Goal: Task Accomplishment & Management: Manage account settings

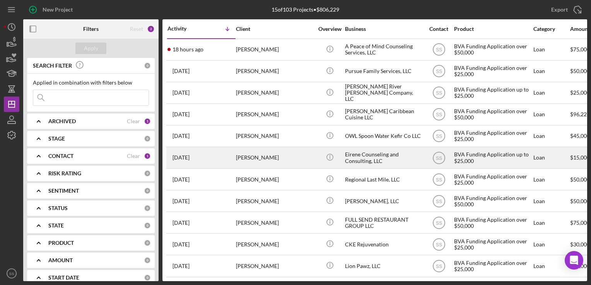
click at [267, 159] on div "[PERSON_NAME]" at bounding box center [274, 158] width 77 height 20
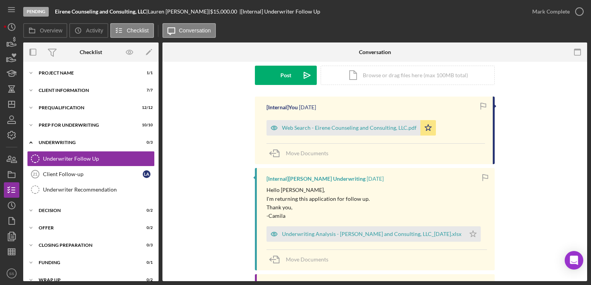
scroll to position [134, 0]
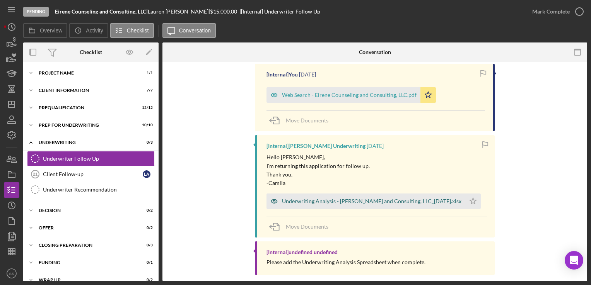
click at [334, 198] on div "Underwriting Analysis - [PERSON_NAME] and Consulting, LLC_[DATE].xlsx" at bounding box center [371, 201] width 179 height 6
click at [334, 198] on div "[Internal] [PERSON_NAME] Underwriting [DATE] Hello [PERSON_NAME], I'm returning…" at bounding box center [375, 186] width 240 height 102
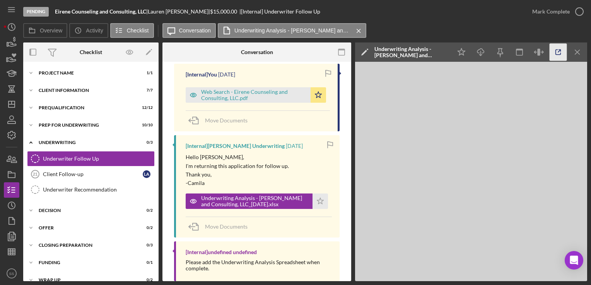
click at [558, 60] on icon "button" at bounding box center [558, 52] width 17 height 17
click at [7, 249] on icon "button" at bounding box center [11, 251] width 19 height 19
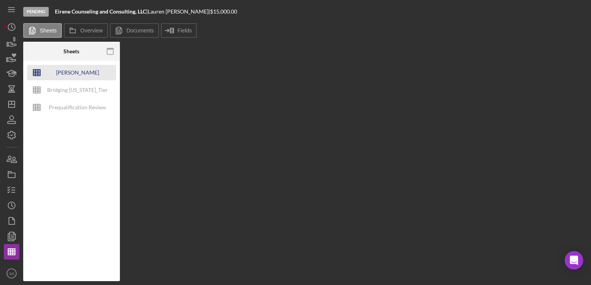
click at [67, 75] on div "[PERSON_NAME] Underwriting Analysis - Business Name - MM.DD.YY. - Copy" at bounding box center [77, 72] width 62 height 15
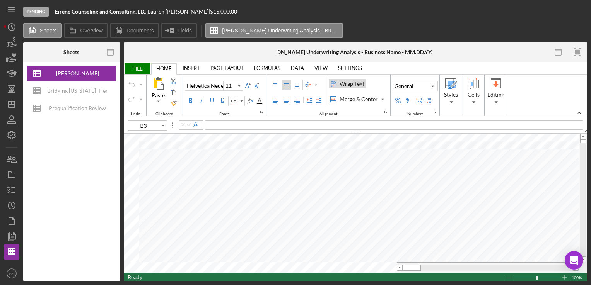
type input "B2"
click at [8, 225] on icon "button" at bounding box center [11, 221] width 19 height 19
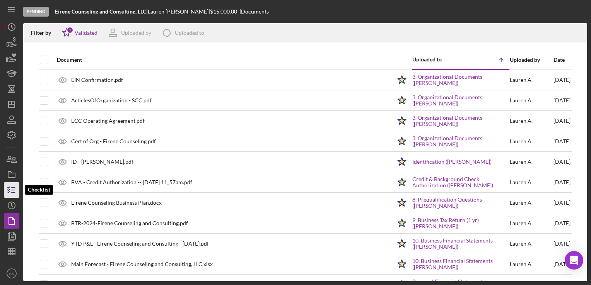
click at [10, 193] on icon "button" at bounding box center [11, 190] width 19 height 19
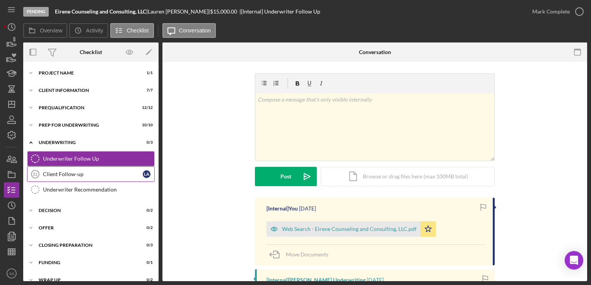
click at [105, 176] on div "Client Follow-up" at bounding box center [93, 174] width 100 height 6
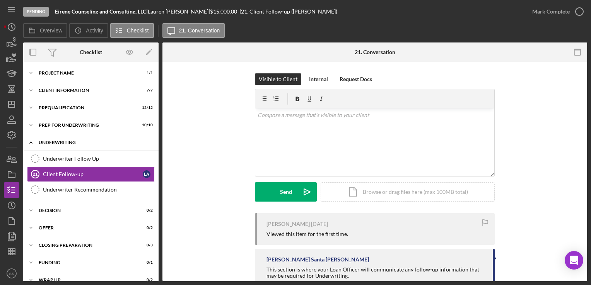
click at [66, 143] on div "Underwriting" at bounding box center [94, 142] width 110 height 5
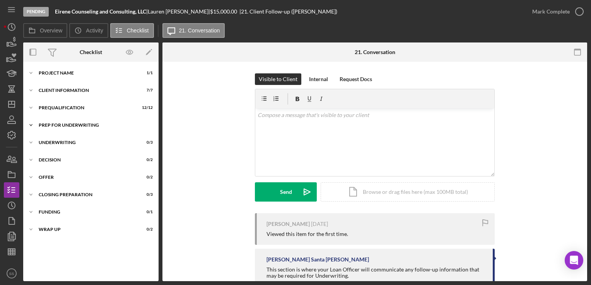
click at [69, 122] on div "Icon/Expander Prep for Underwriting 10 / 10" at bounding box center [90, 125] width 135 height 15
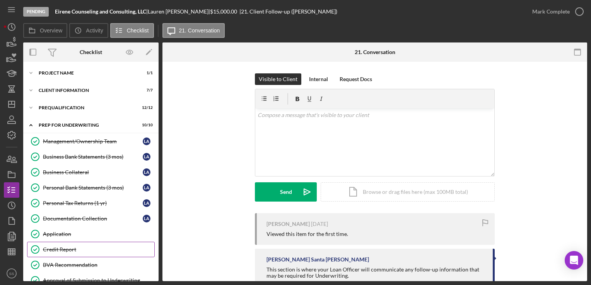
scroll to position [117, 0]
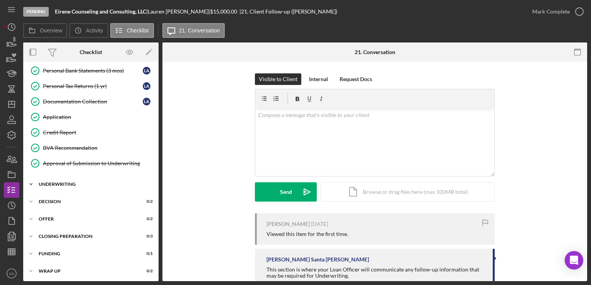
click at [77, 182] on div "Underwriting" at bounding box center [94, 184] width 110 height 5
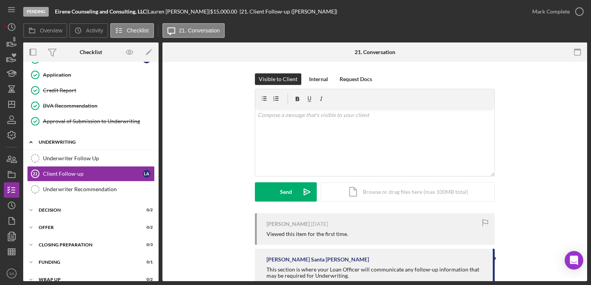
scroll to position [167, 0]
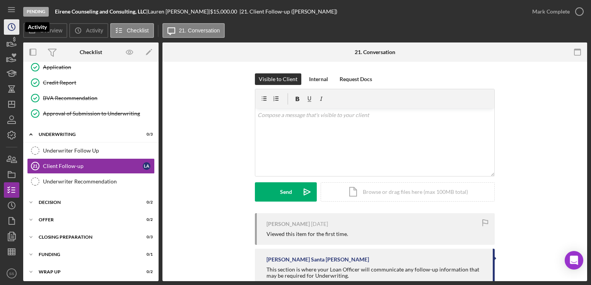
click at [11, 19] on icon "Icon/History" at bounding box center [11, 26] width 19 height 19
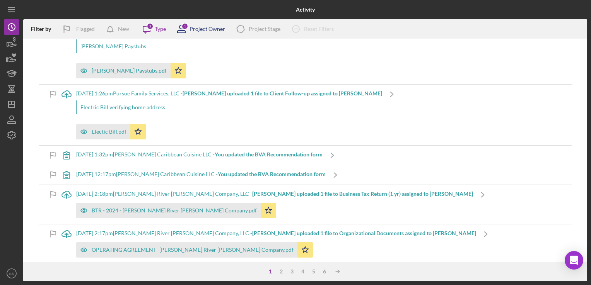
scroll to position [181, 0]
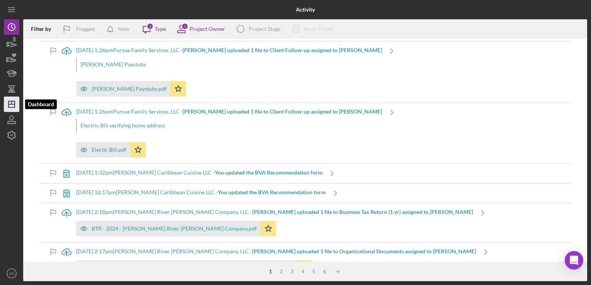
click at [13, 109] on icon "Icon/Dashboard" at bounding box center [11, 104] width 19 height 19
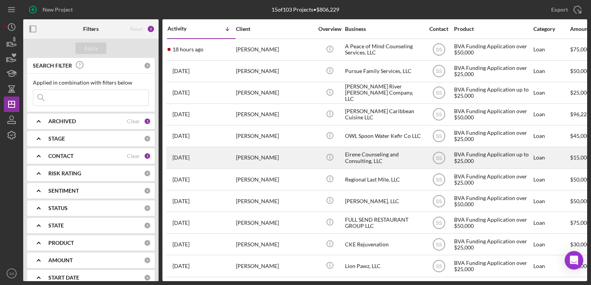
click at [260, 162] on div "[PERSON_NAME]" at bounding box center [274, 158] width 77 height 20
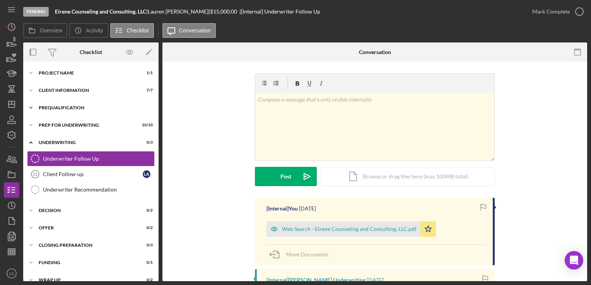
click at [55, 112] on div "Icon/Expander Prequalification 12 / 12" at bounding box center [90, 107] width 135 height 15
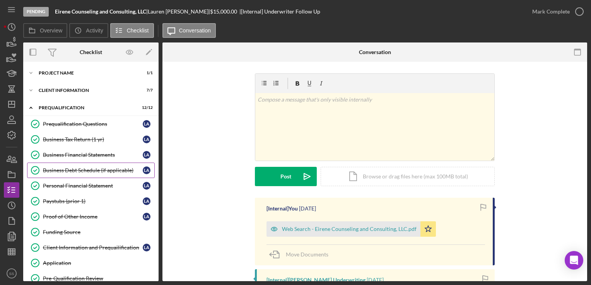
click at [65, 168] on div "Business Debt Schedule (if applicable)" at bounding box center [93, 170] width 100 height 6
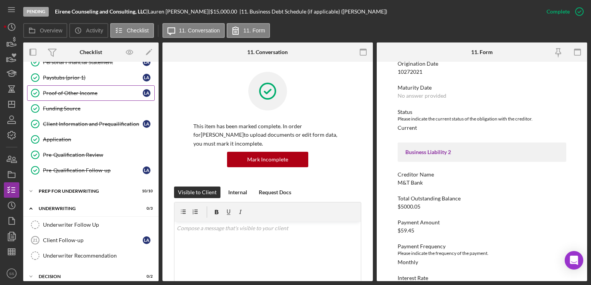
scroll to position [125, 0]
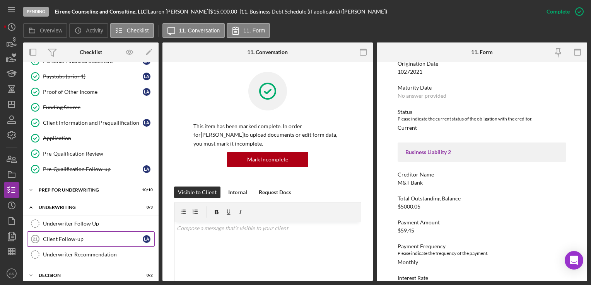
click at [73, 236] on div "Client Follow-up" at bounding box center [93, 239] width 100 height 6
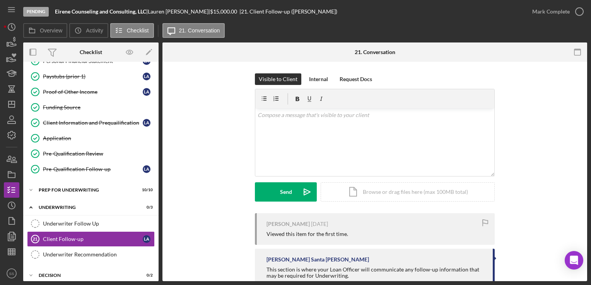
scroll to position [22, 0]
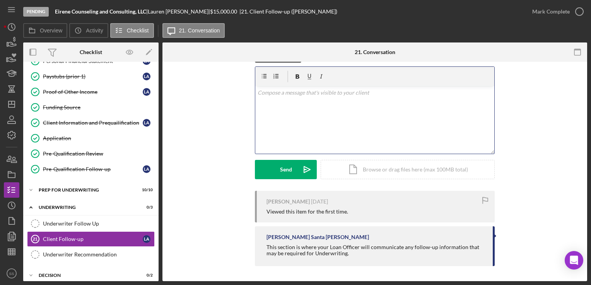
click at [300, 127] on div "v Color teal Color pink Remove color Add row above Add row below Add column bef…" at bounding box center [374, 120] width 239 height 68
click at [362, 172] on div "Icon/Document Browse or drag files here (max 100MB total) Tap to choose files o…" at bounding box center [408, 169] width 174 height 19
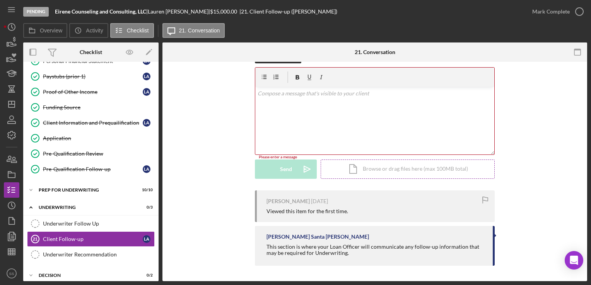
scroll to position [21, 0]
click at [90, 223] on div "Underwriter Follow Up" at bounding box center [98, 224] width 111 height 6
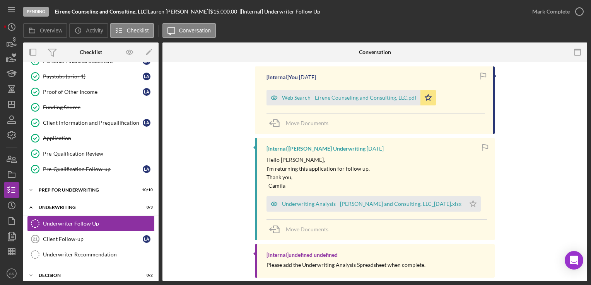
scroll to position [132, 0]
click at [478, 203] on icon "Icon/Star" at bounding box center [472, 203] width 15 height 15
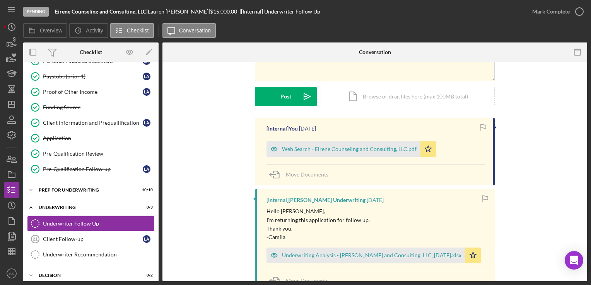
scroll to position [0, 0]
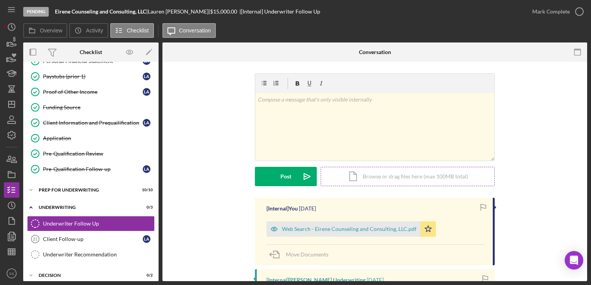
click at [340, 178] on div "Icon/Document Browse or drag files here (max 100MB total) Tap to choose files o…" at bounding box center [408, 176] width 174 height 19
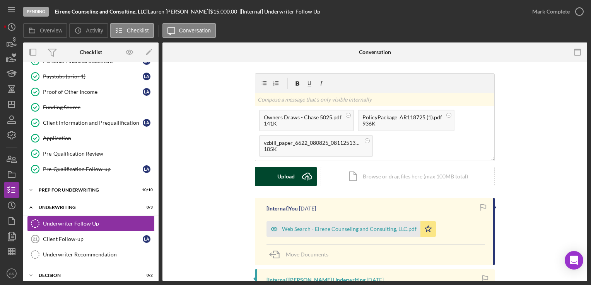
click at [291, 182] on div "Upload" at bounding box center [285, 176] width 17 height 19
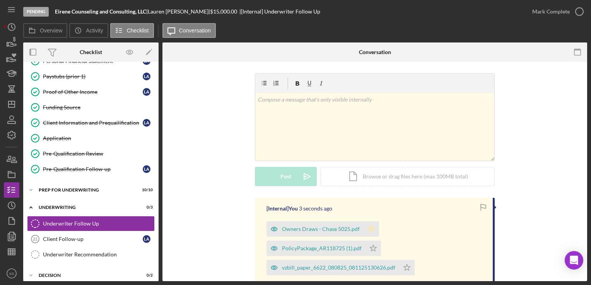
click at [368, 231] on polygon "button" at bounding box center [371, 229] width 7 height 6
click at [375, 249] on icon "Icon/Star" at bounding box center [372, 248] width 15 height 15
click at [405, 267] on icon "Icon/Star" at bounding box center [406, 267] width 15 height 15
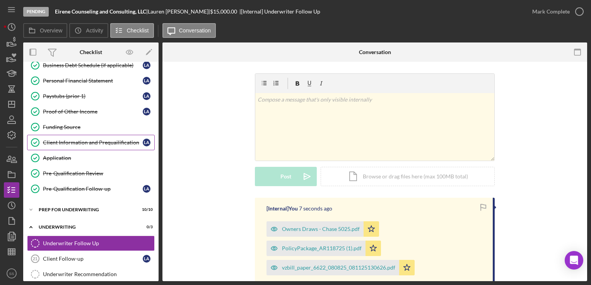
scroll to position [105, 0]
click at [518, 185] on div "v Color teal Color pink Remove color Add row above Add row below Add column bef…" at bounding box center [374, 135] width 401 height 125
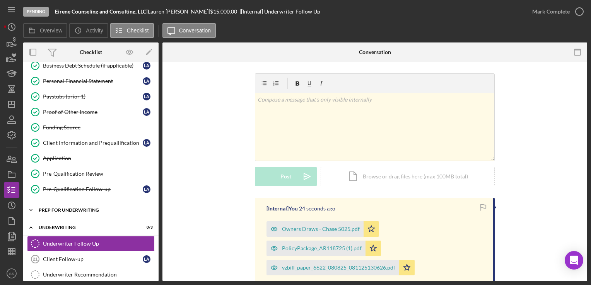
click at [52, 208] on div "Prep for Underwriting" at bounding box center [94, 210] width 110 height 5
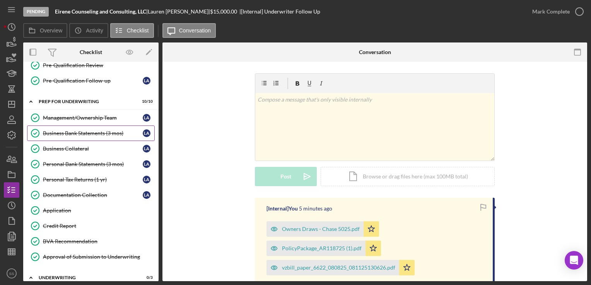
scroll to position [0, 0]
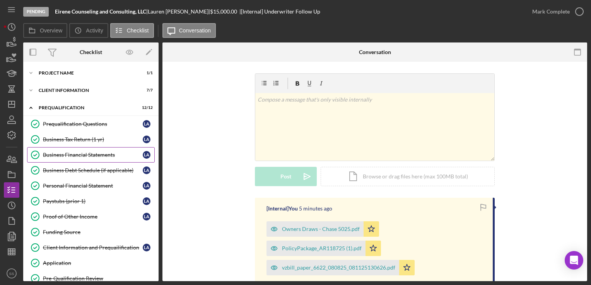
click at [73, 151] on link "Business Financial Statements Business Financial Statements L A" at bounding box center [91, 154] width 128 height 15
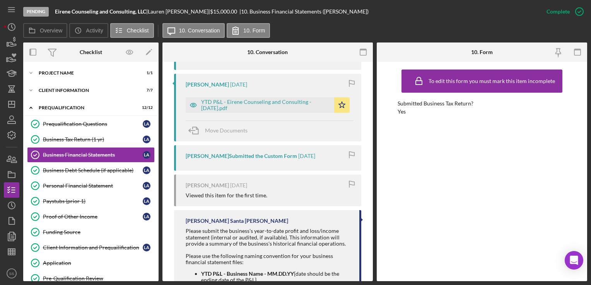
scroll to position [928, 0]
click at [7, 102] on icon "Icon/Dashboard" at bounding box center [11, 104] width 19 height 19
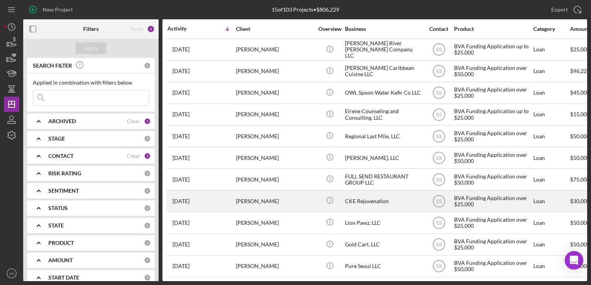
scroll to position [34, 0]
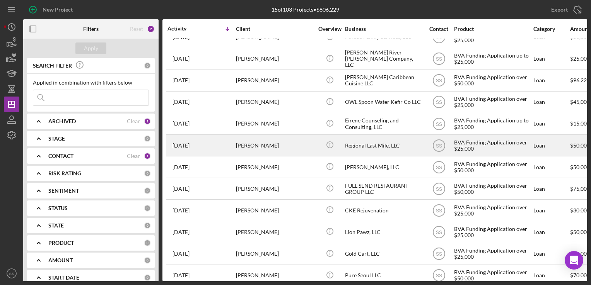
click at [247, 145] on div "[PERSON_NAME]" at bounding box center [274, 145] width 77 height 20
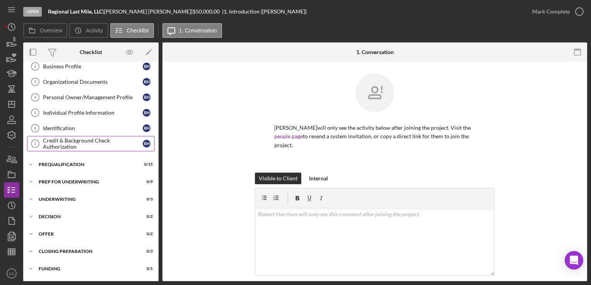
scroll to position [56, 0]
click at [89, 180] on div "Prep for Underwriting" at bounding box center [94, 181] width 110 height 5
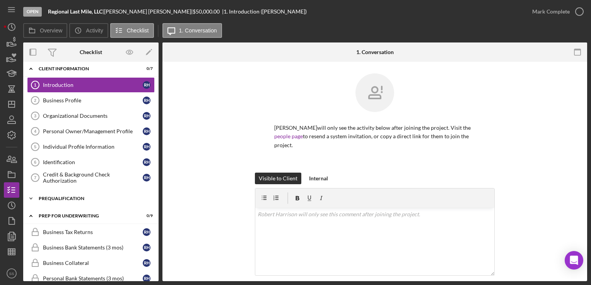
scroll to position [56, 0]
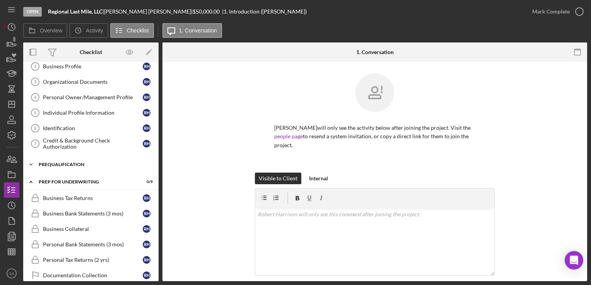
click at [75, 167] on div "Icon/Expander Prequalification 0 / 15" at bounding box center [90, 164] width 135 height 15
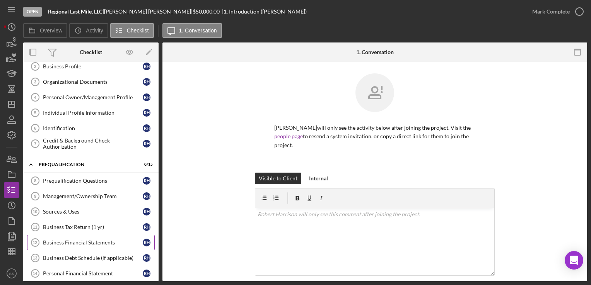
click at [71, 240] on div "Business Financial Statements" at bounding box center [93, 243] width 100 height 6
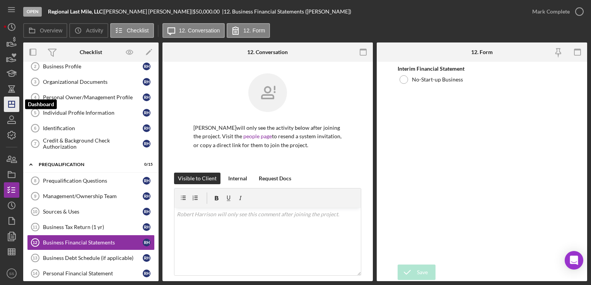
click at [12, 103] on line "button" at bounding box center [12, 102] width 0 height 3
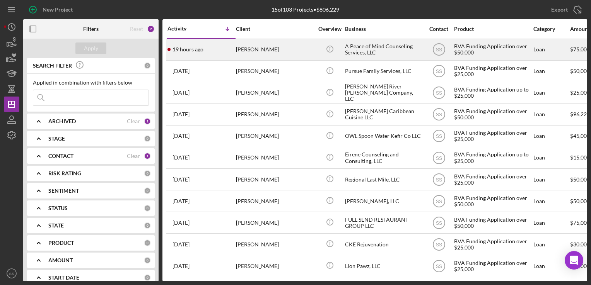
click at [260, 50] on div "[PERSON_NAME]" at bounding box center [274, 49] width 77 height 20
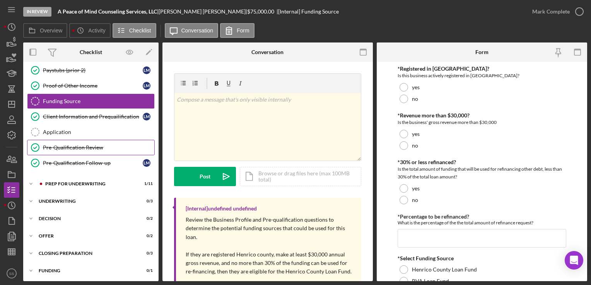
scroll to position [164, 0]
click at [78, 183] on div "Icon/Expander Prep for Underwriting 1 / 11" at bounding box center [90, 183] width 135 height 15
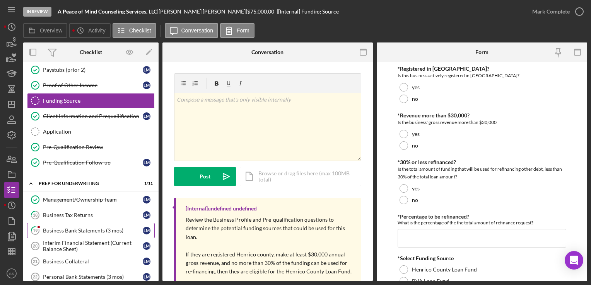
click at [99, 223] on link "19 Business Bank Statements (3 mos) [PERSON_NAME]" at bounding box center [91, 230] width 128 height 15
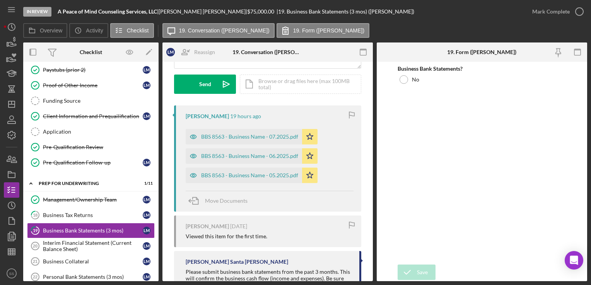
scroll to position [111, 0]
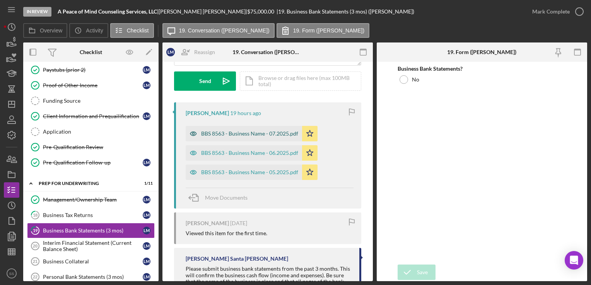
click at [271, 134] on div "BBS 8563 - Business Name - 07.2025.pdf" at bounding box center [249, 134] width 97 height 6
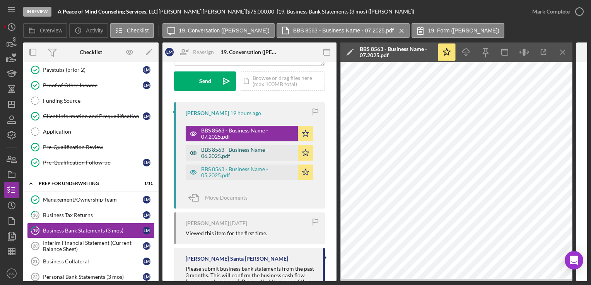
click at [217, 152] on div "BBS 8563 - Business Name - 06.2025.pdf" at bounding box center [247, 153] width 93 height 12
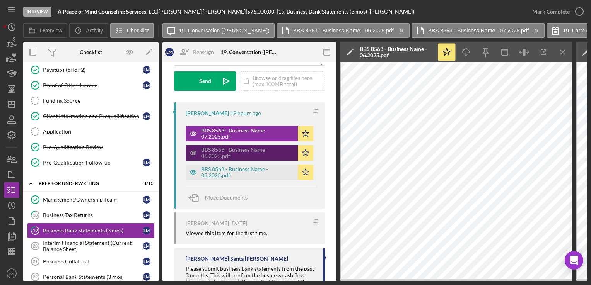
scroll to position [108, 0]
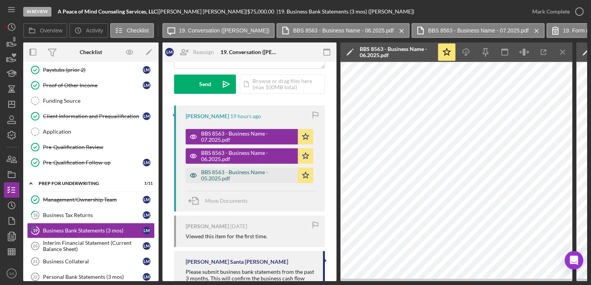
click at [258, 179] on div "BBS 8563 - Business Name - 05.2025.pdf" at bounding box center [247, 175] width 93 height 12
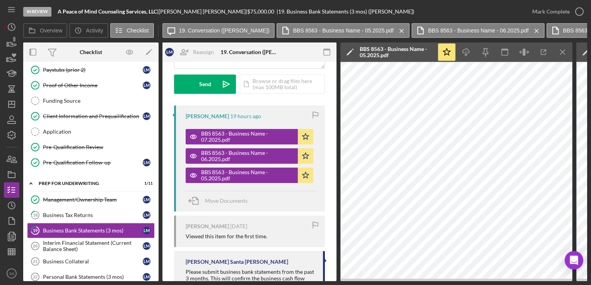
drag, startPoint x: 257, startPoint y: 139, endPoint x: 223, endPoint y: 124, distance: 37.2
click at [223, 124] on div "[PERSON_NAME] 19 hours ago BBS 8563 - Business Name - 07.2025.pdf Icon/Star BBS…" at bounding box center [249, 159] width 151 height 106
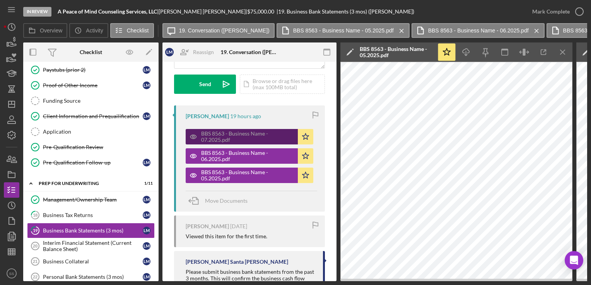
click at [231, 131] on div "BBS 8563 - Business Name - 07.2025.pdf" at bounding box center [247, 137] width 93 height 12
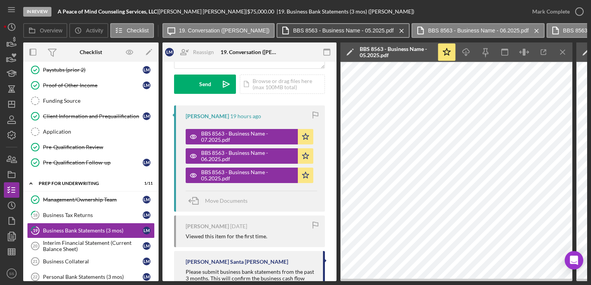
click at [351, 27] on button "BBS 8563 - Business Name - 05.2025.pdf Icon/Menu Close" at bounding box center [343, 30] width 133 height 15
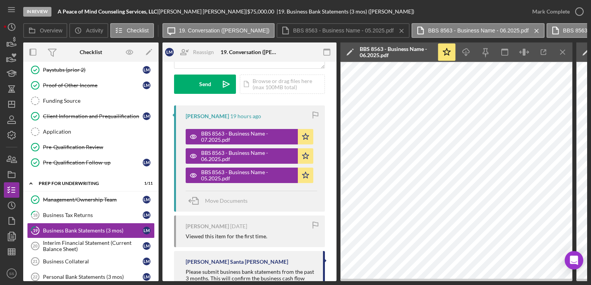
scroll to position [0, 0]
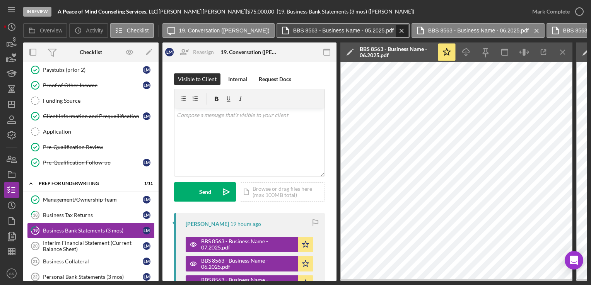
click at [395, 29] on icon "Icon/Menu Close" at bounding box center [402, 30] width 14 height 19
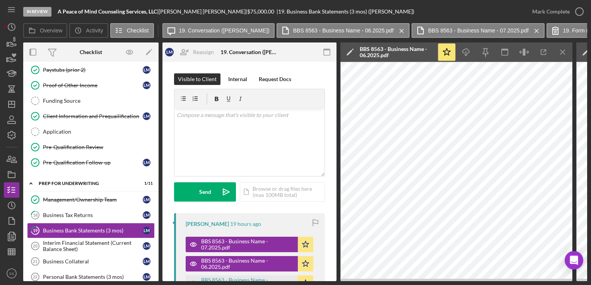
click at [395, 29] on icon "Icon/Menu Close" at bounding box center [402, 30] width 14 height 19
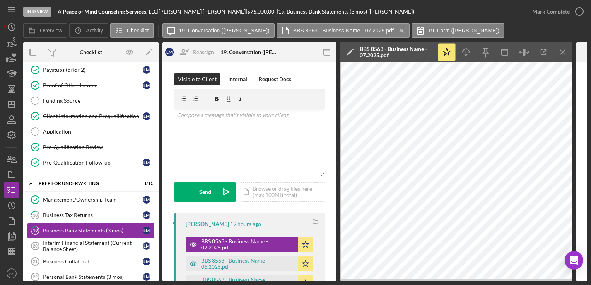
click at [395, 29] on icon "Icon/Menu Close" at bounding box center [402, 30] width 14 height 19
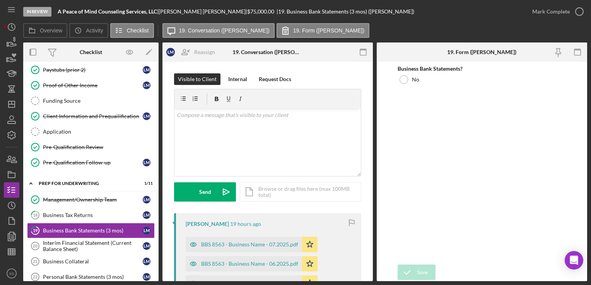
click at [386, 29] on div "Overview Icon/History Activity Checklist Icon/Message 19. Conversation ([PERSON…" at bounding box center [305, 30] width 564 height 15
click at [565, 13] on div "Mark Complete" at bounding box center [551, 11] width 38 height 15
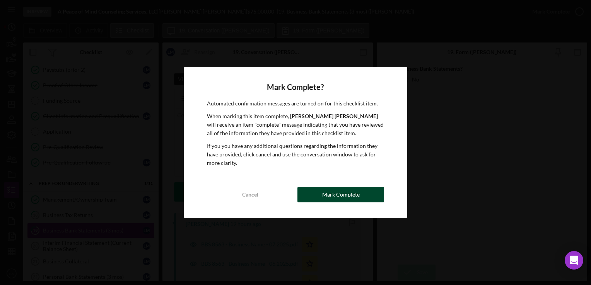
click at [371, 196] on button "Mark Complete" at bounding box center [340, 194] width 87 height 15
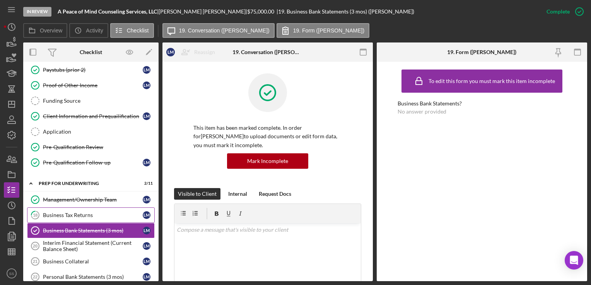
click at [53, 219] on link "18 Business Tax Returns [PERSON_NAME]" at bounding box center [91, 215] width 128 height 15
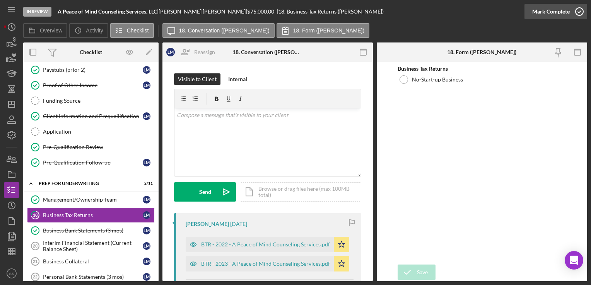
click at [571, 7] on icon "button" at bounding box center [579, 11] width 19 height 19
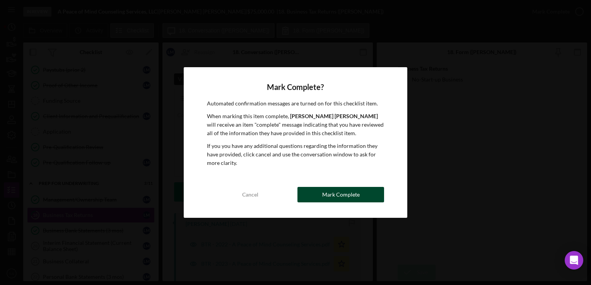
click at [361, 193] on button "Mark Complete" at bounding box center [340, 194] width 87 height 15
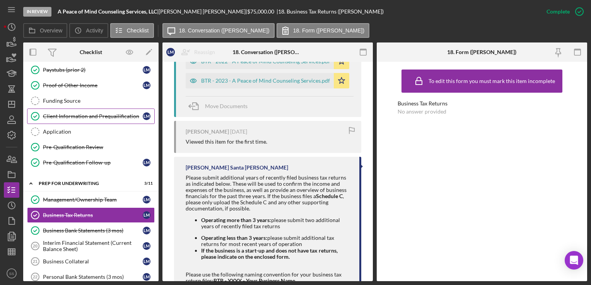
scroll to position [130, 0]
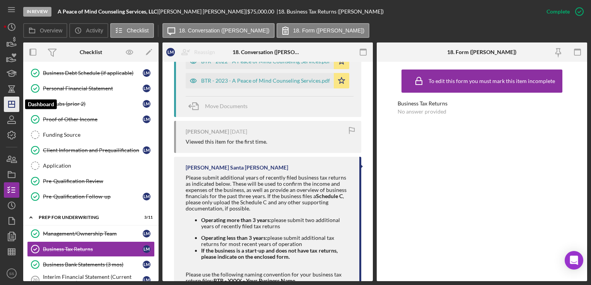
click at [5, 107] on icon "Icon/Dashboard" at bounding box center [11, 104] width 19 height 19
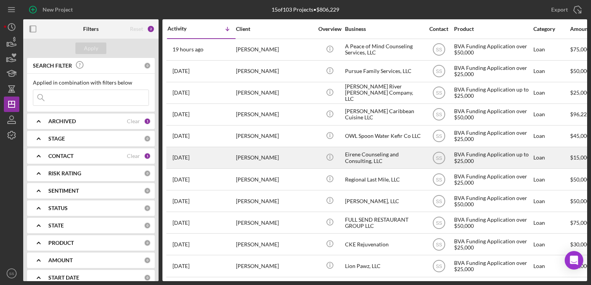
click at [272, 160] on div "[PERSON_NAME]" at bounding box center [274, 158] width 77 height 20
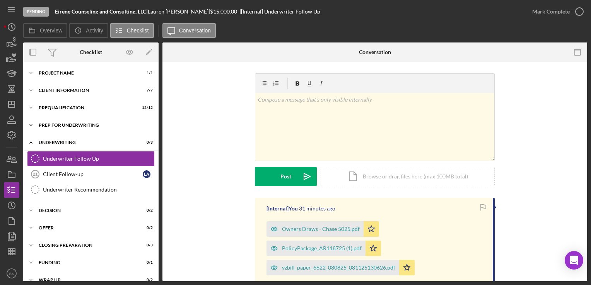
click at [68, 127] on div "Prep for Underwriting" at bounding box center [94, 125] width 110 height 5
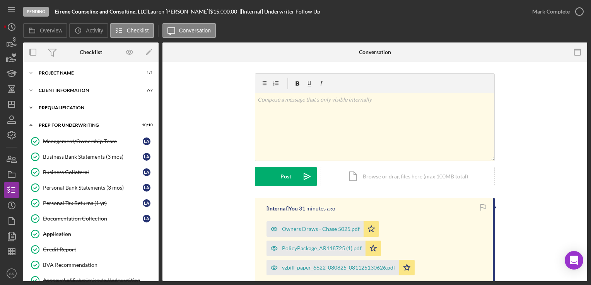
click at [73, 106] on div "Prequalification" at bounding box center [94, 108] width 110 height 5
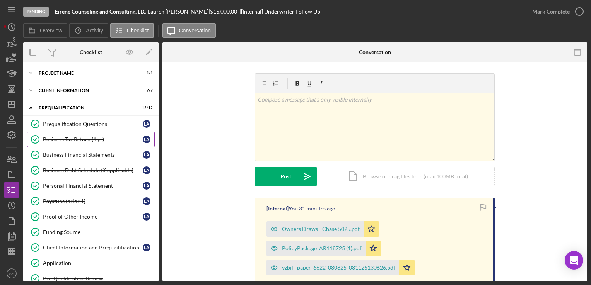
click at [80, 140] on div "Business Tax Return (1 yr)" at bounding box center [93, 140] width 100 height 6
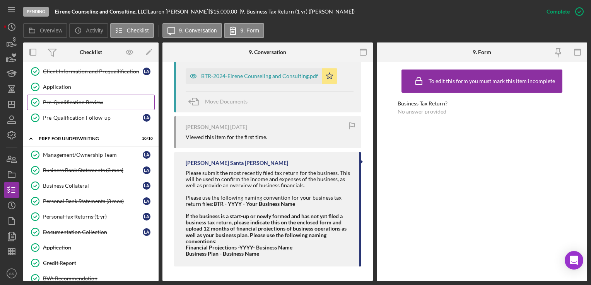
scroll to position [176, 0]
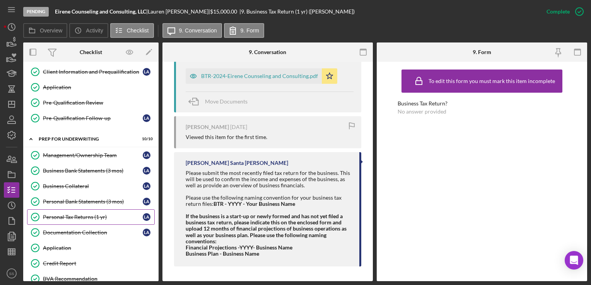
click at [56, 214] on div "Personal Tax Returns (1 yr)" at bounding box center [93, 217] width 100 height 6
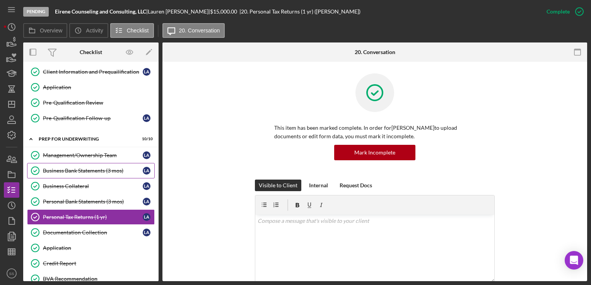
click at [70, 174] on link "Business Bank Statements (3 mos) Business Bank Statements (3 mos) L A" at bounding box center [91, 170] width 128 height 15
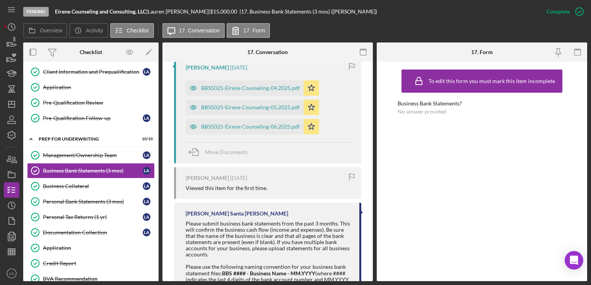
scroll to position [479, 0]
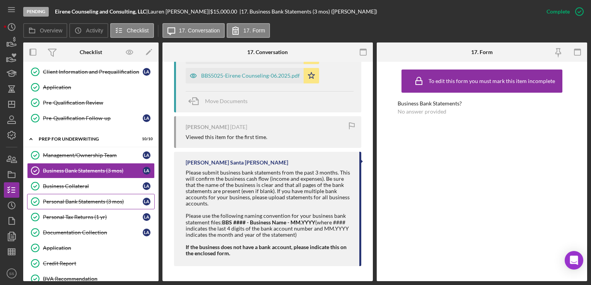
click at [97, 194] on link "Personal Bank Statements (3 mos) Personal Bank Statements (3 mos) L A" at bounding box center [91, 201] width 128 height 15
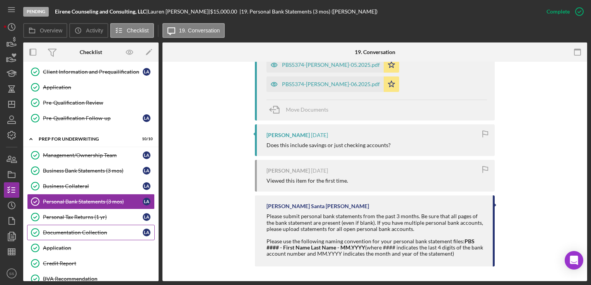
scroll to position [355, 0]
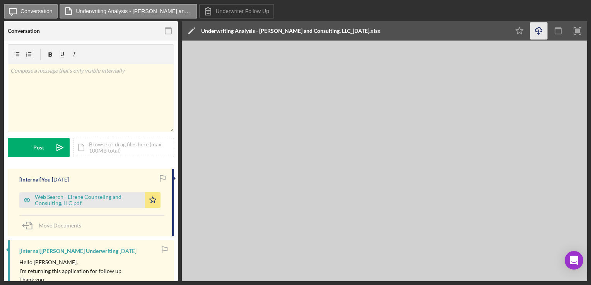
click at [540, 26] on icon "Icon/Download" at bounding box center [538, 30] width 17 height 17
